Goal: Information Seeking & Learning: Learn about a topic

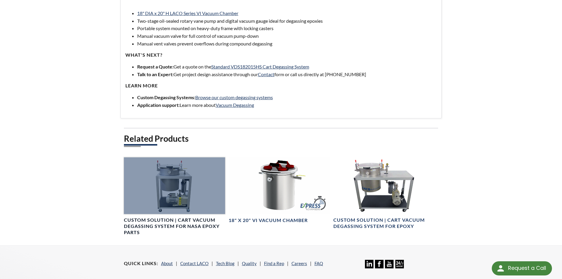
click at [175, 188] on div at bounding box center [174, 185] width 101 height 57
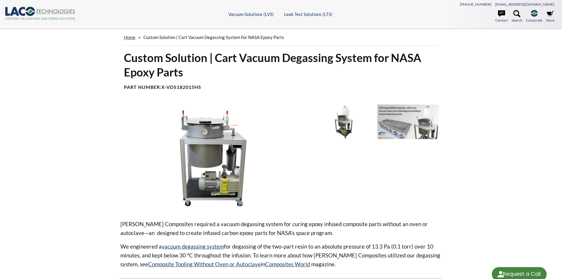
drag, startPoint x: 0, startPoint y: 0, endPoint x: 298, endPoint y: 170, distance: 342.9
click at [297, 168] on img at bounding box center [214, 157] width 188 height 106
select select "언어 번역 위젯"
